Goal: Find specific page/section: Find specific page/section

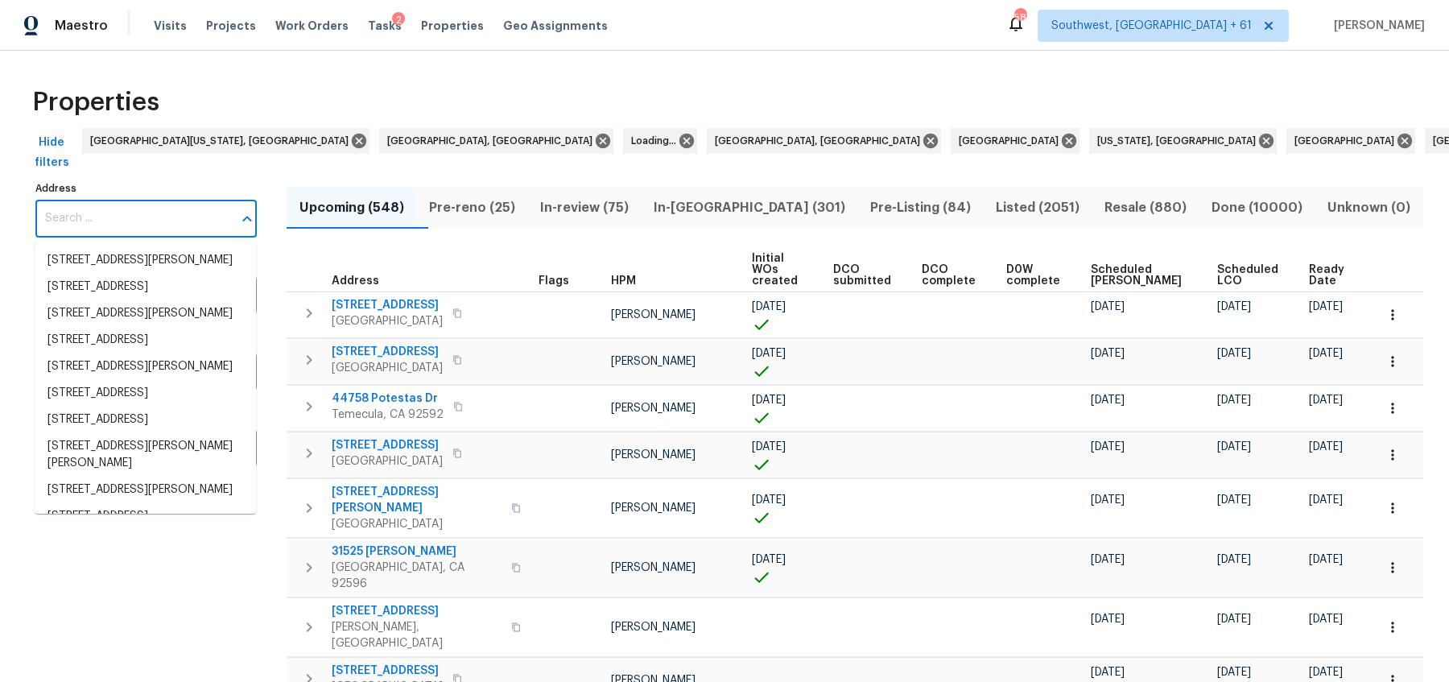
click at [115, 219] on input "Address" at bounding box center [133, 219] width 197 height 38
click at [117, 270] on li "11951 Palm Bay Ct New Port Richey FL 34654" at bounding box center [145, 260] width 221 height 27
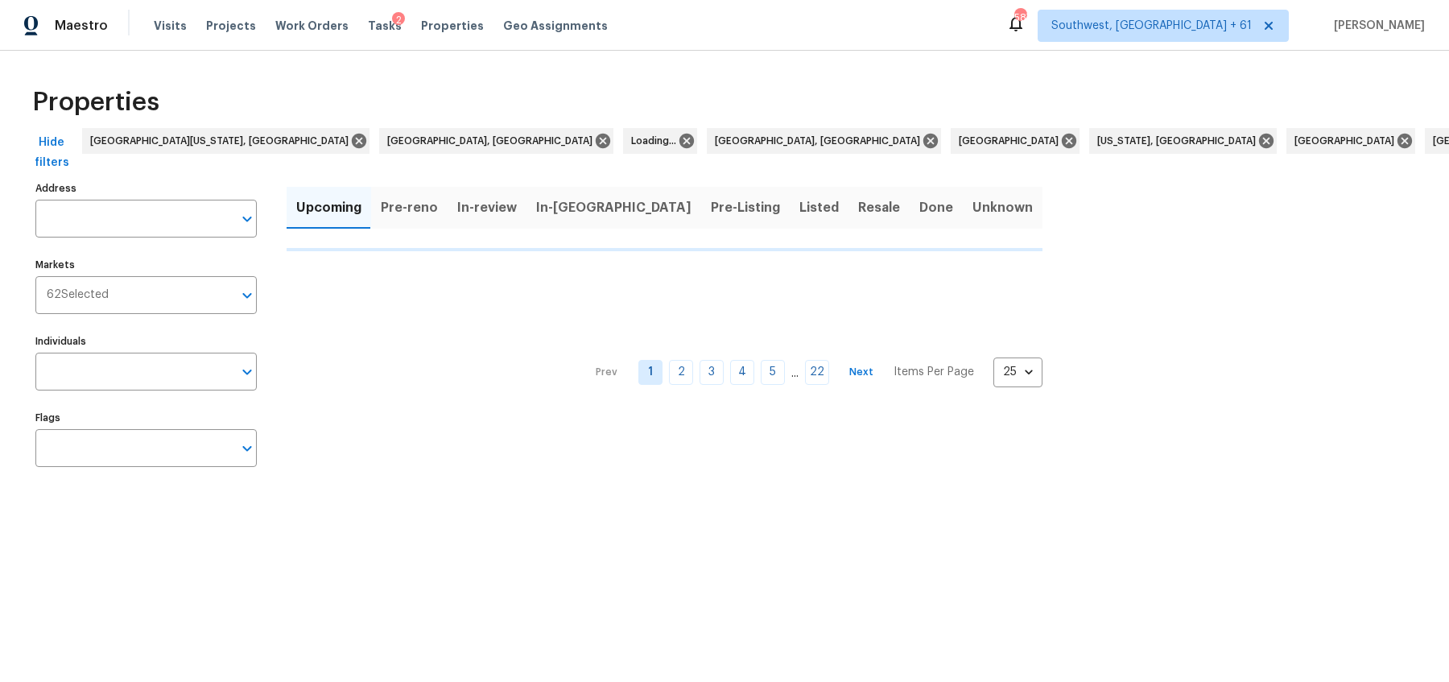
type input "11951 Palm Bay Ct New Port Richey FL 34654"
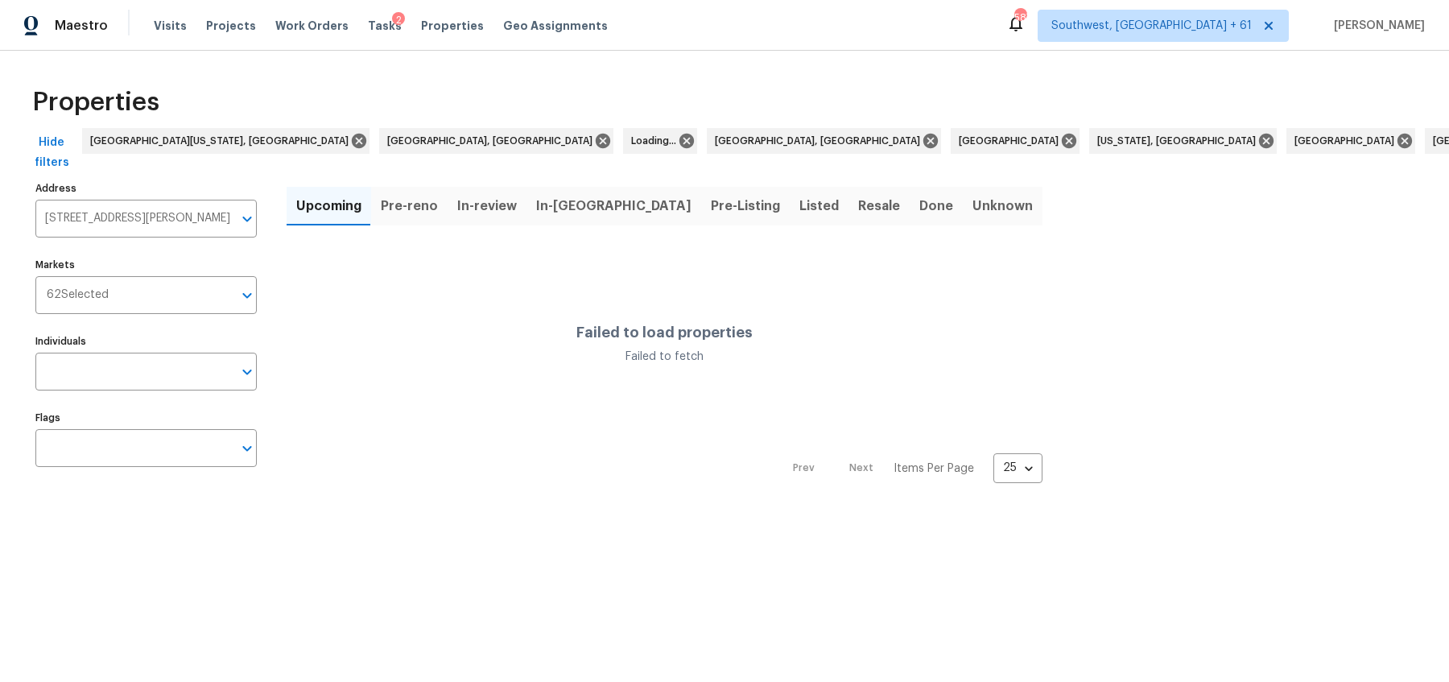
click at [236, 79] on div "Properties" at bounding box center [724, 102] width 1397 height 52
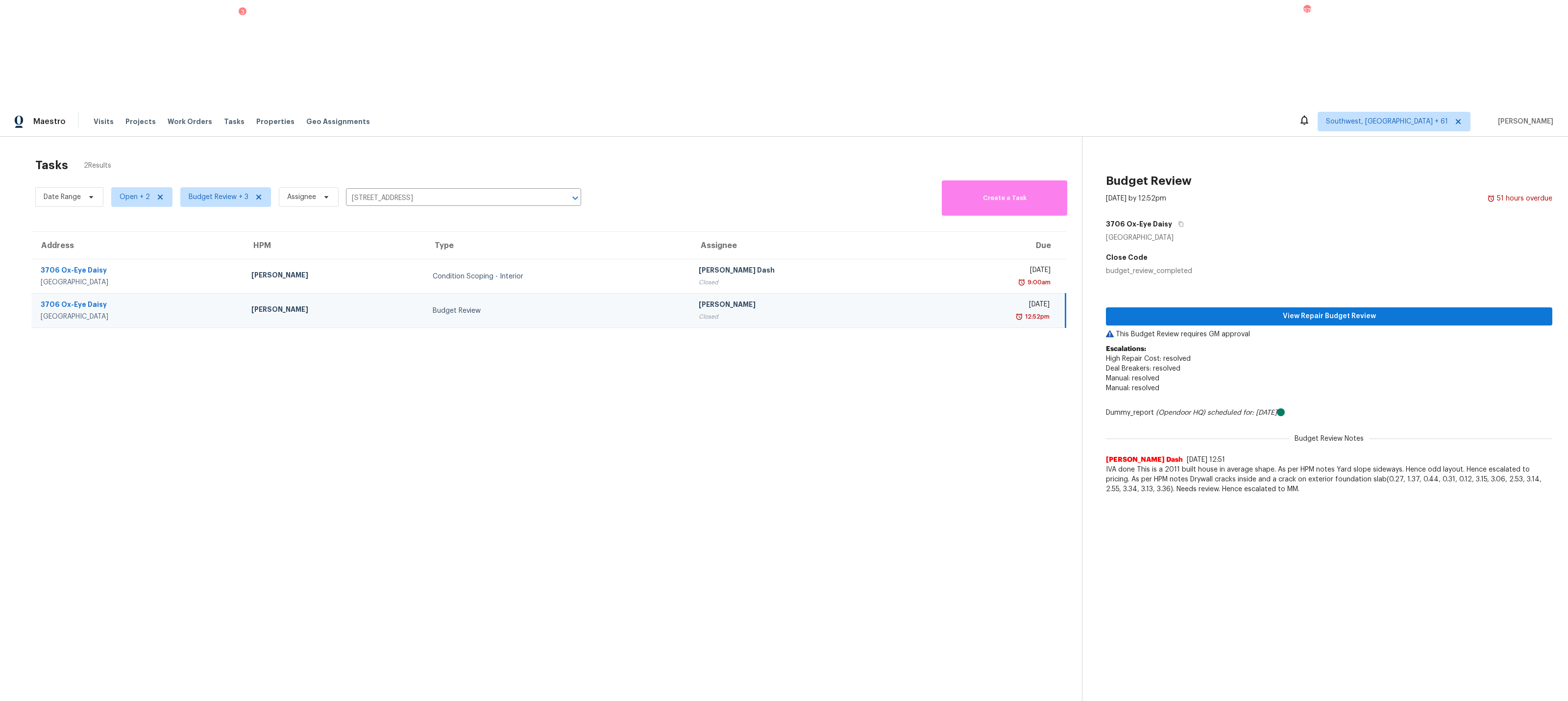
scroll to position [7, 0]
